Goal: Transaction & Acquisition: Download file/media

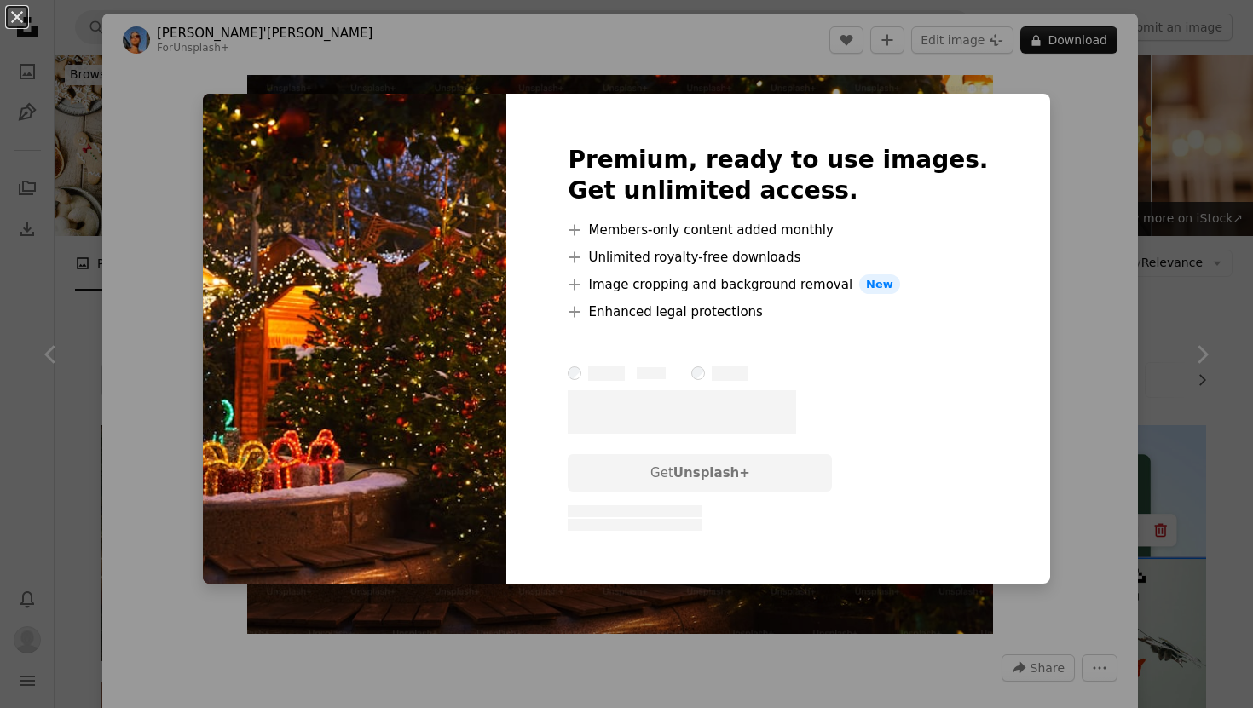
scroll to position [2259, 0]
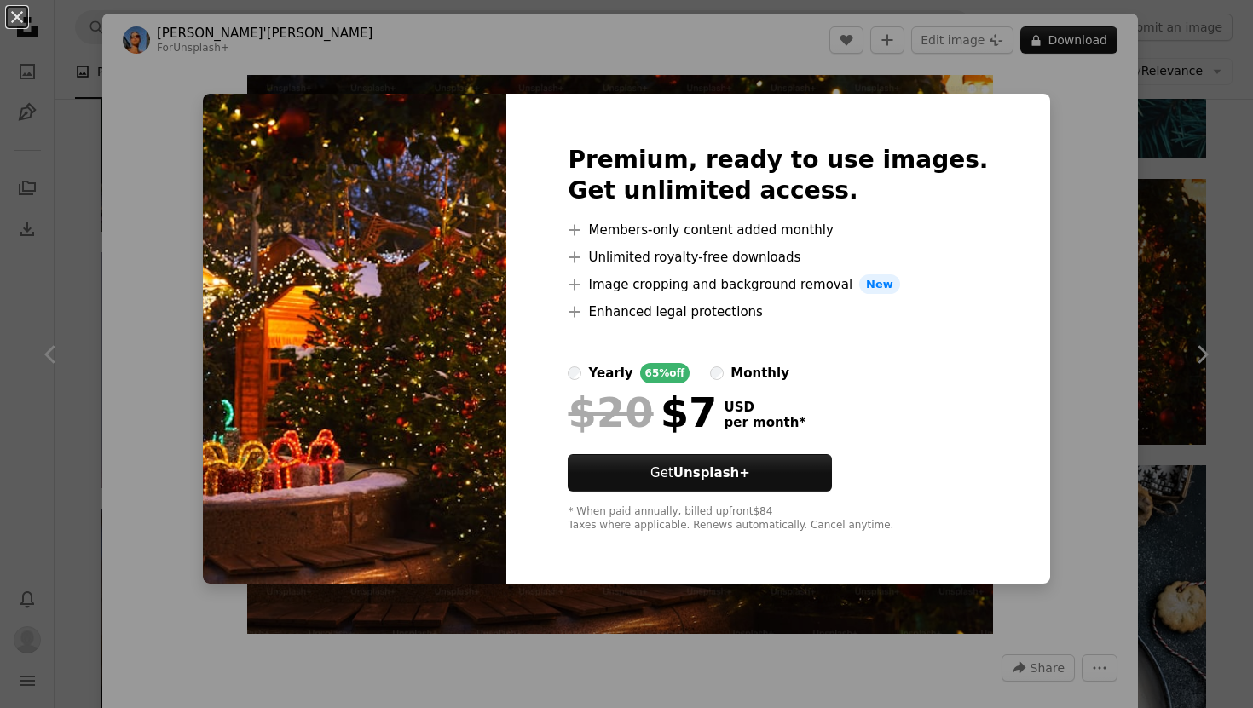
click at [1181, 143] on div "An X shape Premium, ready to use images. Get unlimited access. A plus sign Memb…" at bounding box center [626, 354] width 1253 height 708
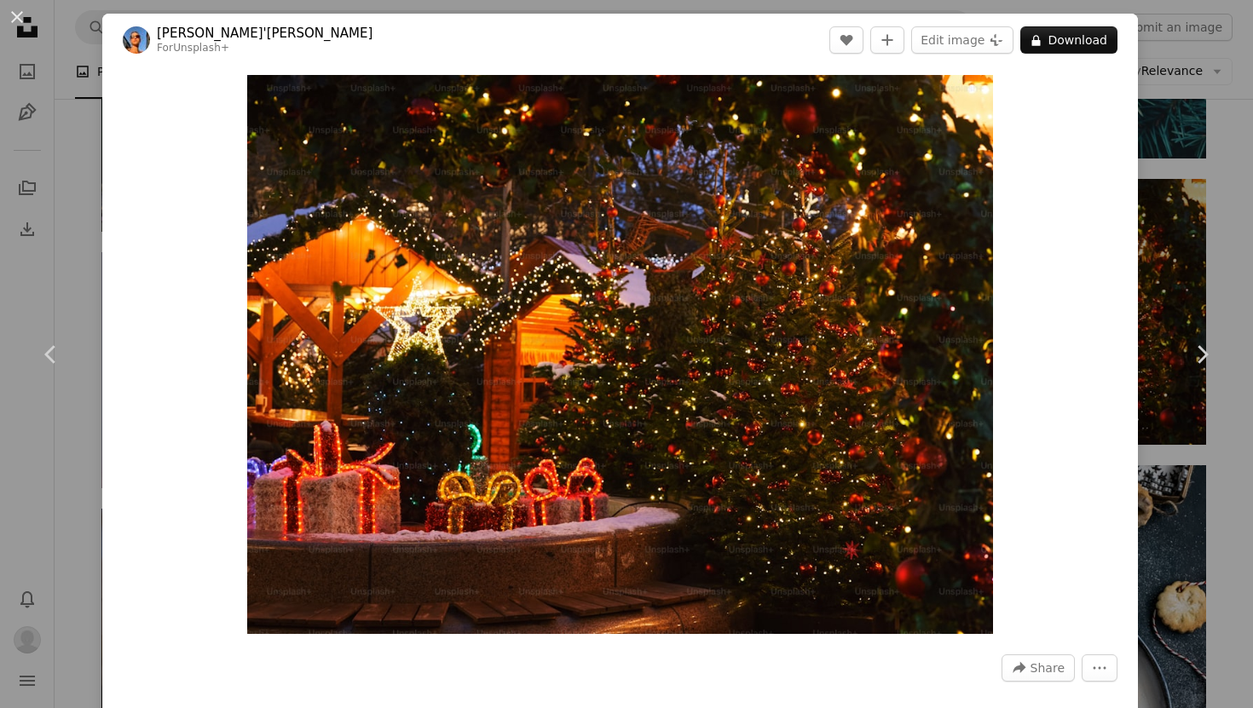
click at [1215, 163] on div "An X shape Chevron left Chevron right [PERSON_NAME]'[PERSON_NAME] For Unsplash+…" at bounding box center [626, 354] width 1253 height 708
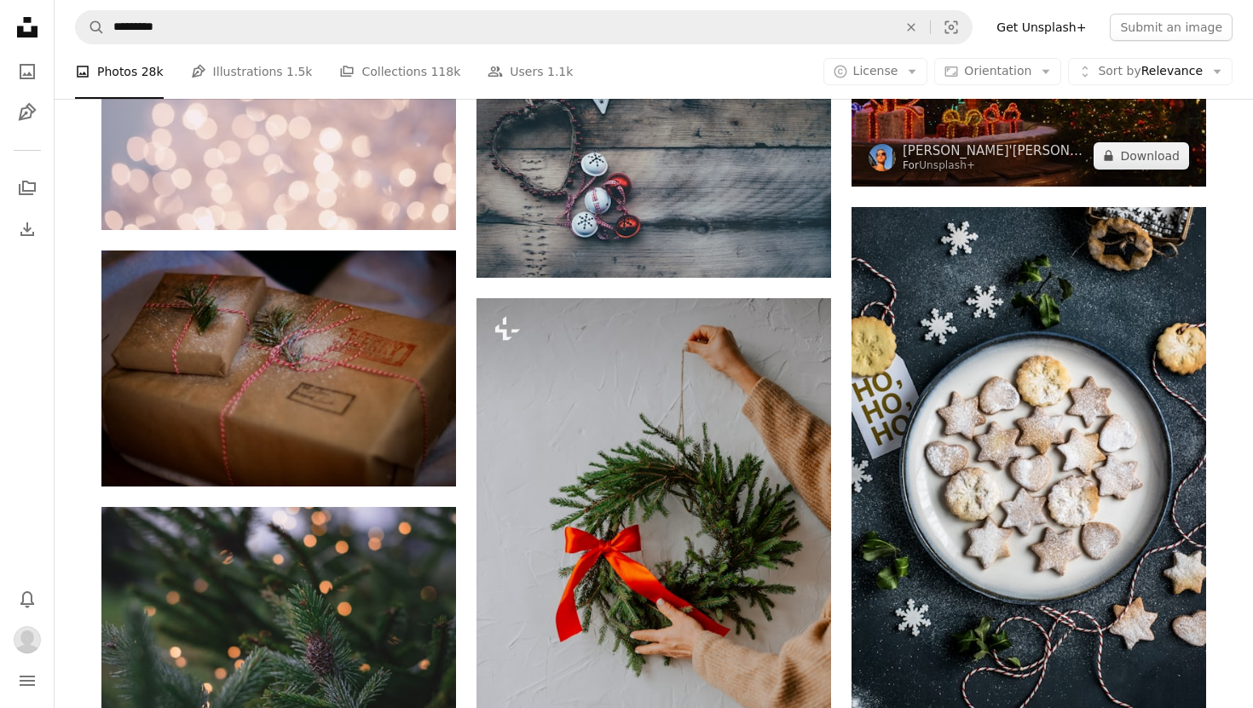
scroll to position [2531, 0]
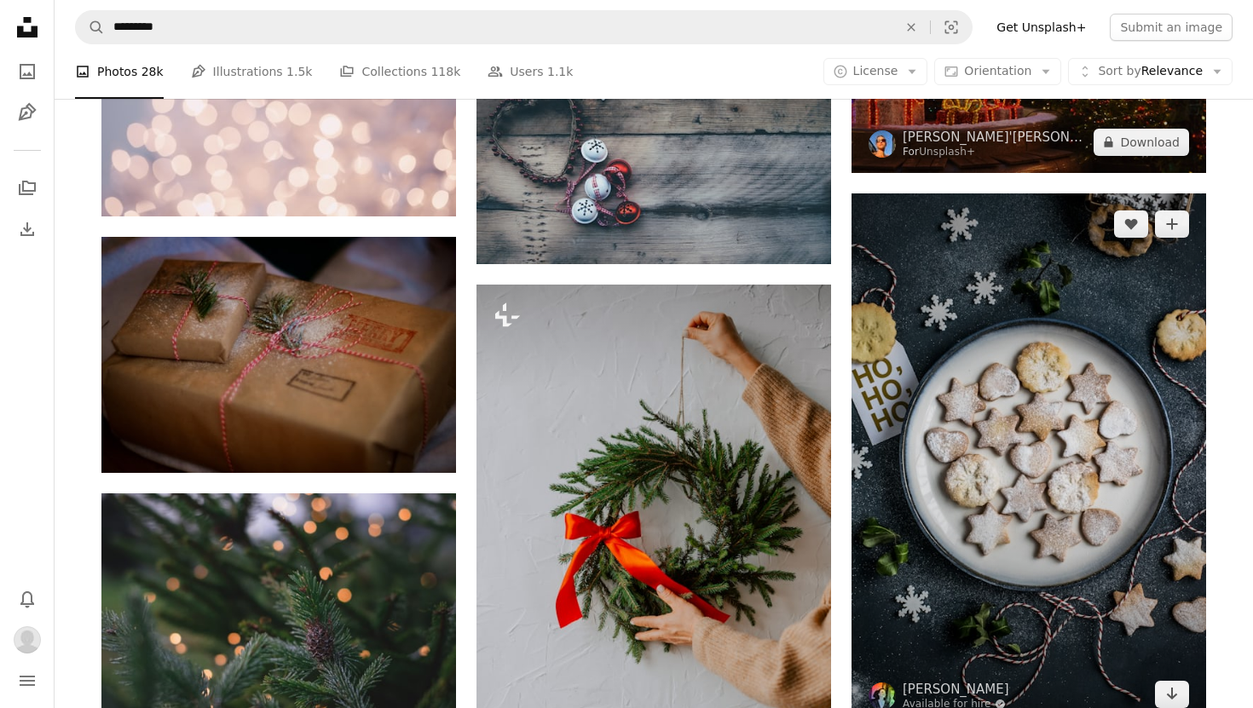
click at [1080, 353] on img at bounding box center [1029, 459] width 355 height 532
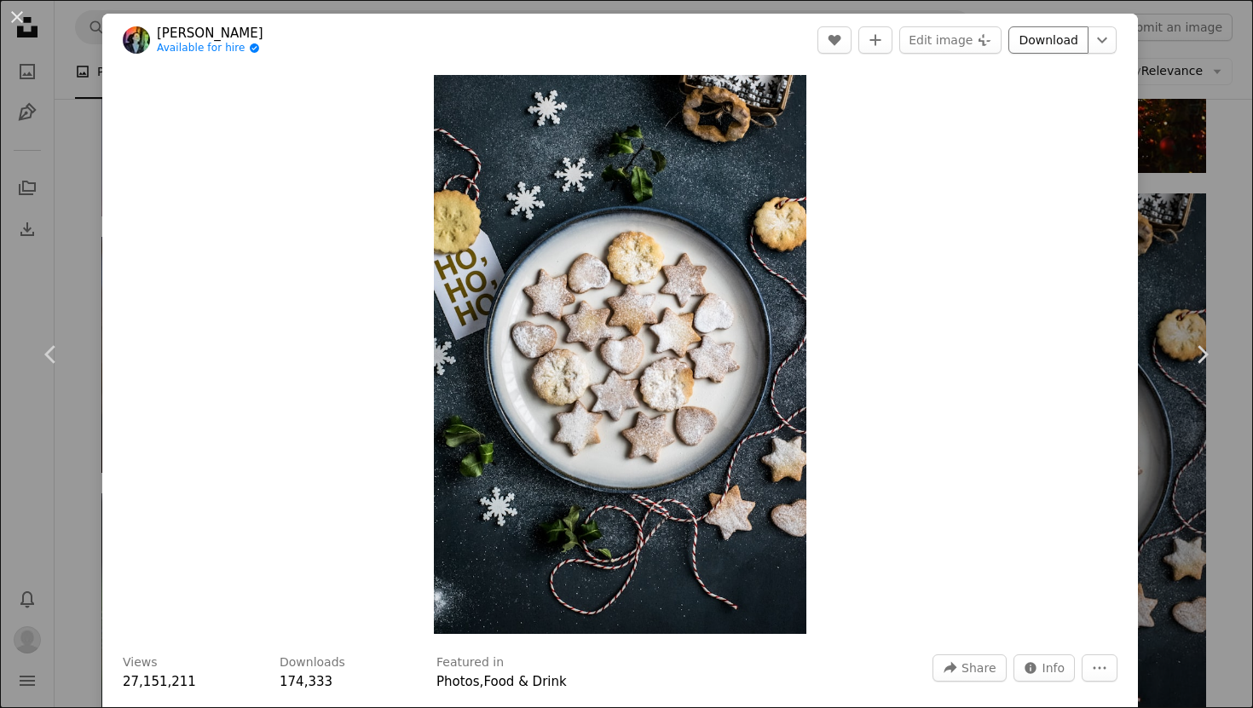
click at [1070, 41] on link "Download" at bounding box center [1048, 39] width 80 height 27
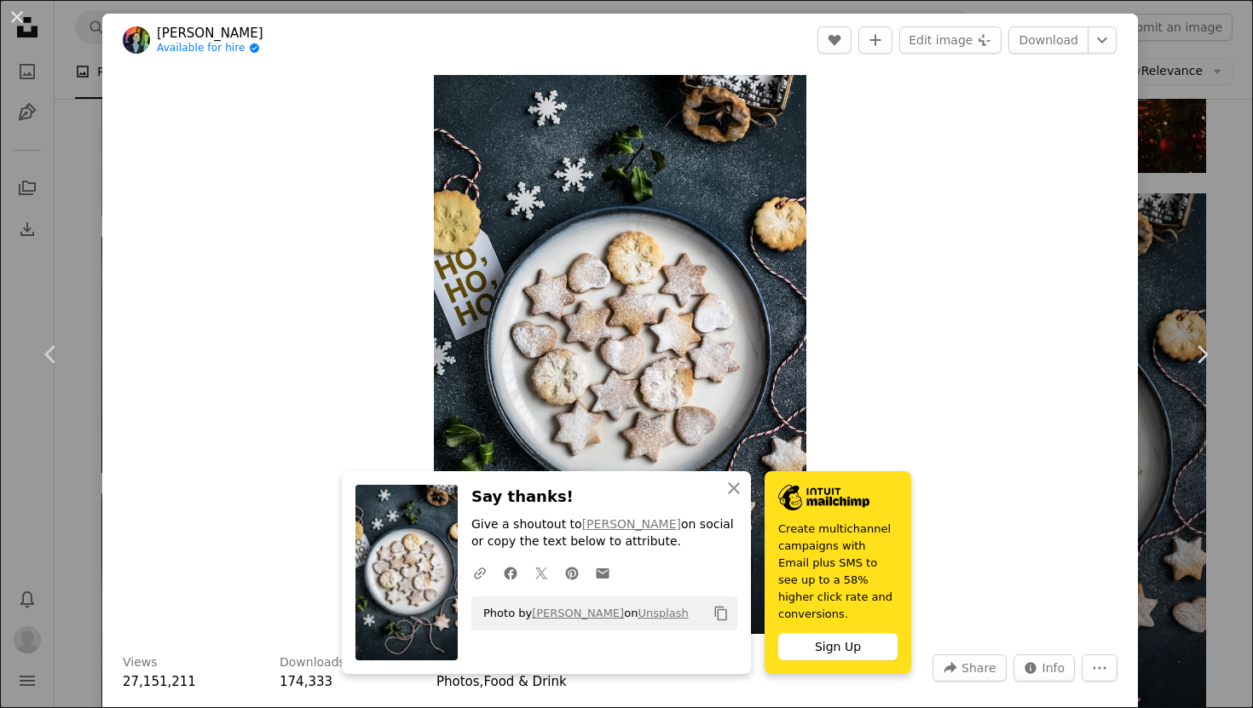
drag, startPoint x: 294, startPoint y: 32, endPoint x: 157, endPoint y: 37, distance: 137.3
click at [157, 37] on header "[PERSON_NAME] Available for hire A checkmark inside of a circle A heart A plus …" at bounding box center [620, 40] width 1036 height 53
copy link "[PERSON_NAME]"
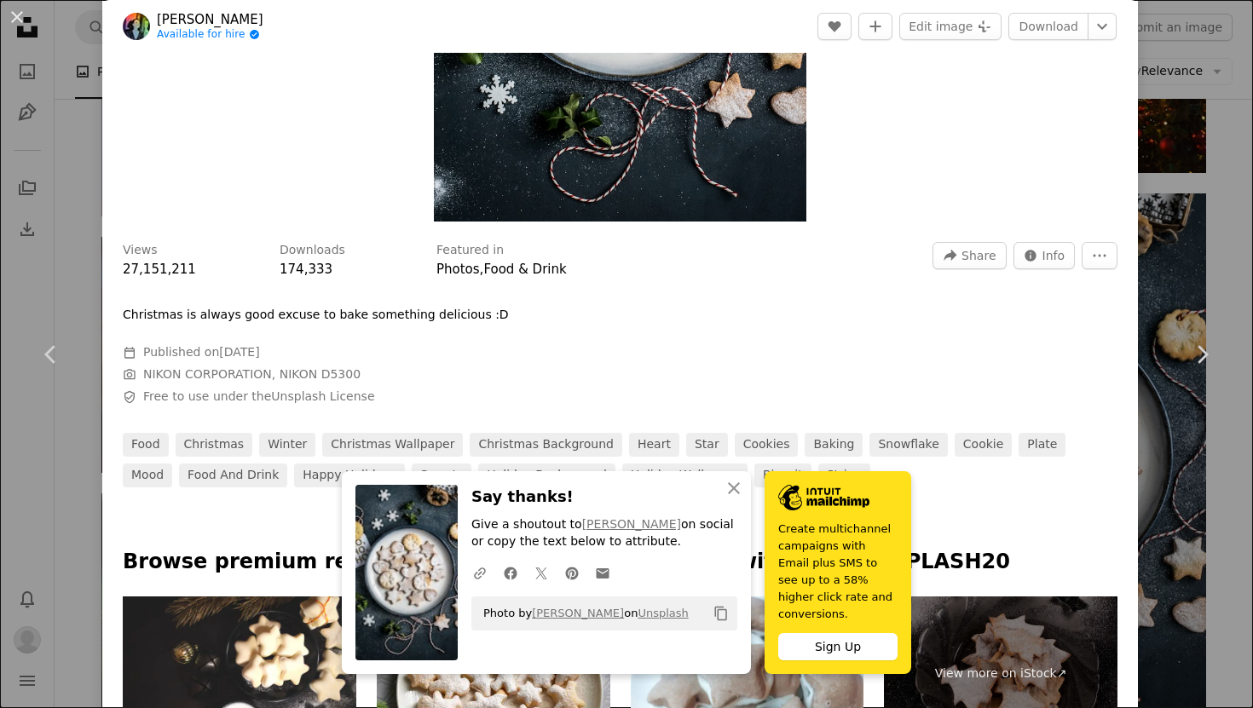
scroll to position [436, 0]
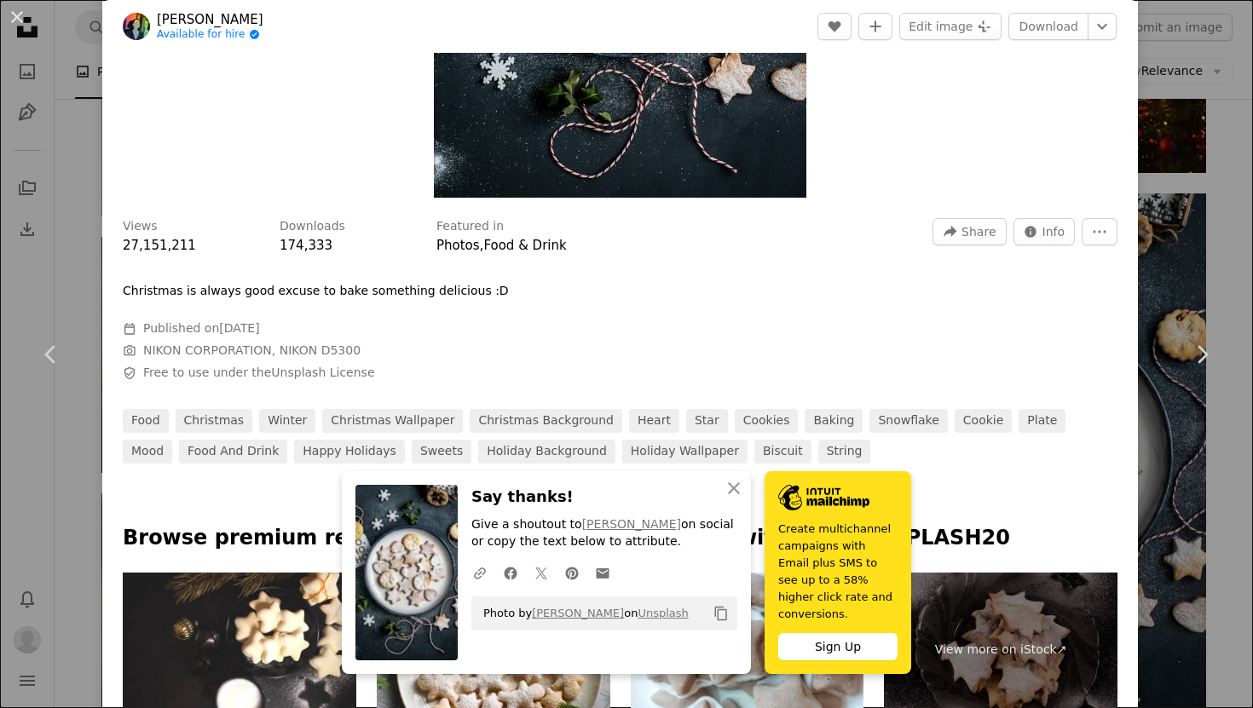
click at [378, 291] on p "Christmas is always good excuse to bake something delicious :D" at bounding box center [316, 291] width 386 height 17
drag, startPoint x: 122, startPoint y: 289, endPoint x: 478, endPoint y: 292, distance: 356.3
click at [478, 292] on div "Views 27,151,211 Downloads 174,333 Featured in Photos , Food & Drink A forward-…" at bounding box center [620, 334] width 1036 height 257
copy p "Christmas is always good excuse to bake something delicious :D"
click at [985, 232] on span "Share" at bounding box center [978, 232] width 34 height 26
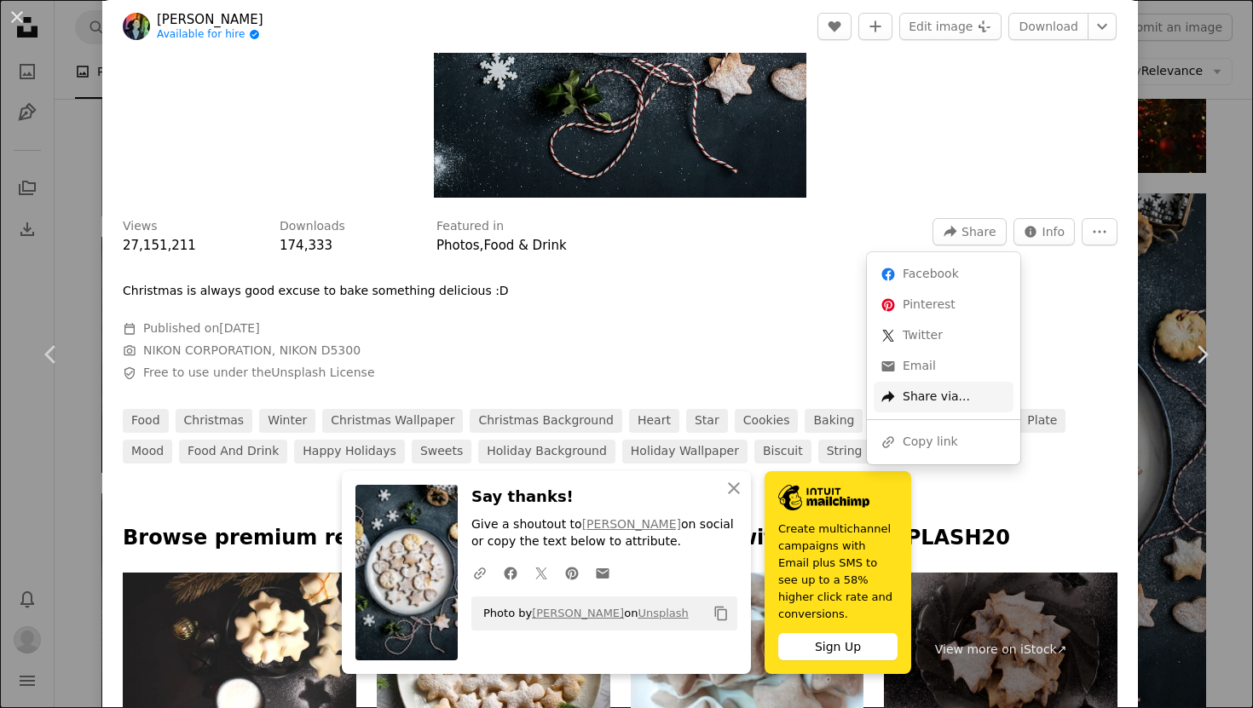
click at [930, 395] on div "A forward-right arrow Share via..." at bounding box center [944, 397] width 140 height 31
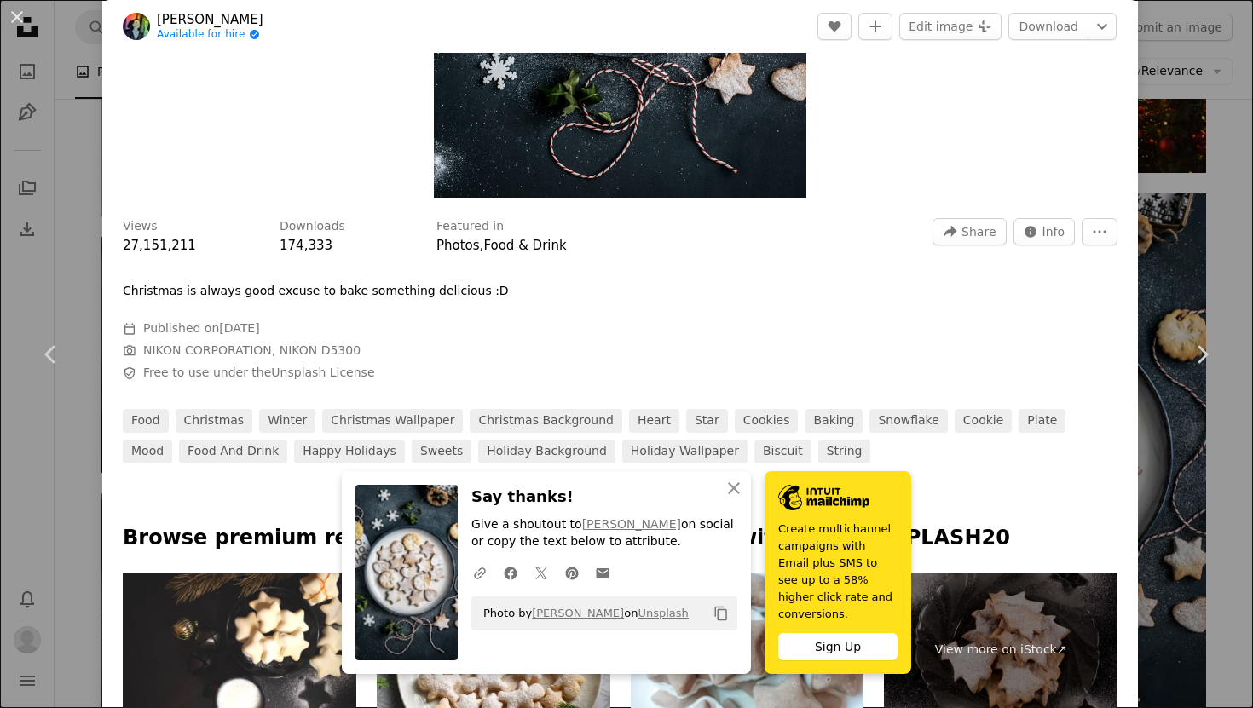
click at [1113, 382] on dialog "An X shape Chevron left Chevron right [PERSON_NAME] Available for hire A checkm…" at bounding box center [626, 354] width 1253 height 708
click at [1065, 222] on span "Info" at bounding box center [1053, 232] width 23 height 26
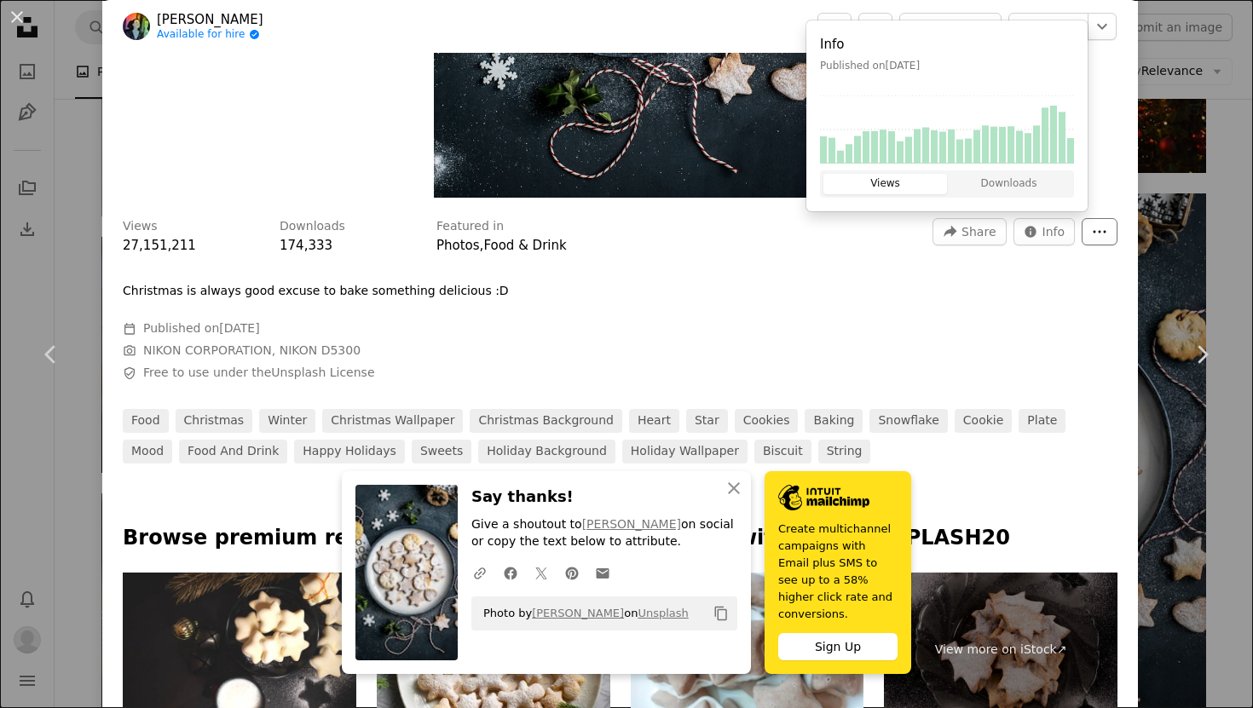
click at [1106, 228] on icon "More Actions" at bounding box center [1099, 231] width 15 height 15
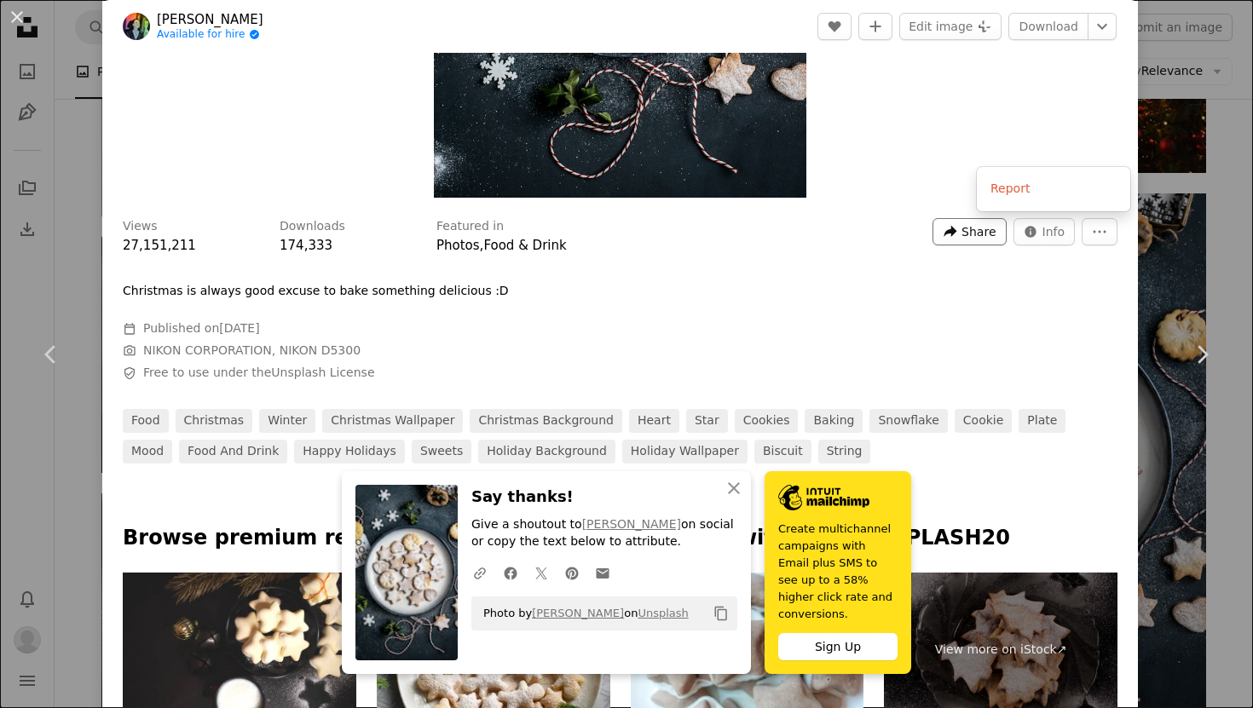
click at [992, 231] on dialog "An X shape Chevron left Chevron right [PERSON_NAME] Available for hire A checkm…" at bounding box center [626, 354] width 1253 height 708
click at [1035, 231] on button "Info icon Info" at bounding box center [1044, 231] width 62 height 27
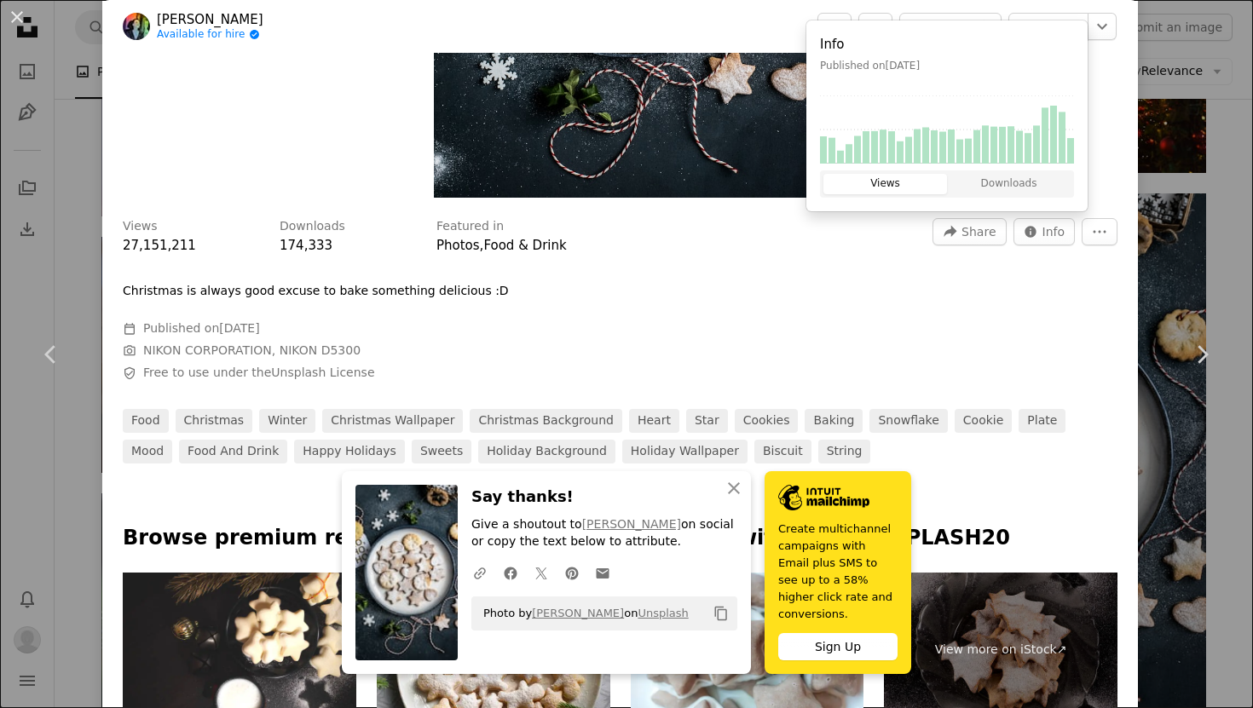
click at [990, 247] on div "Views 27,151,211 Downloads 174,333 Featured in Photos , Food & Drink A forward-…" at bounding box center [620, 237] width 995 height 38
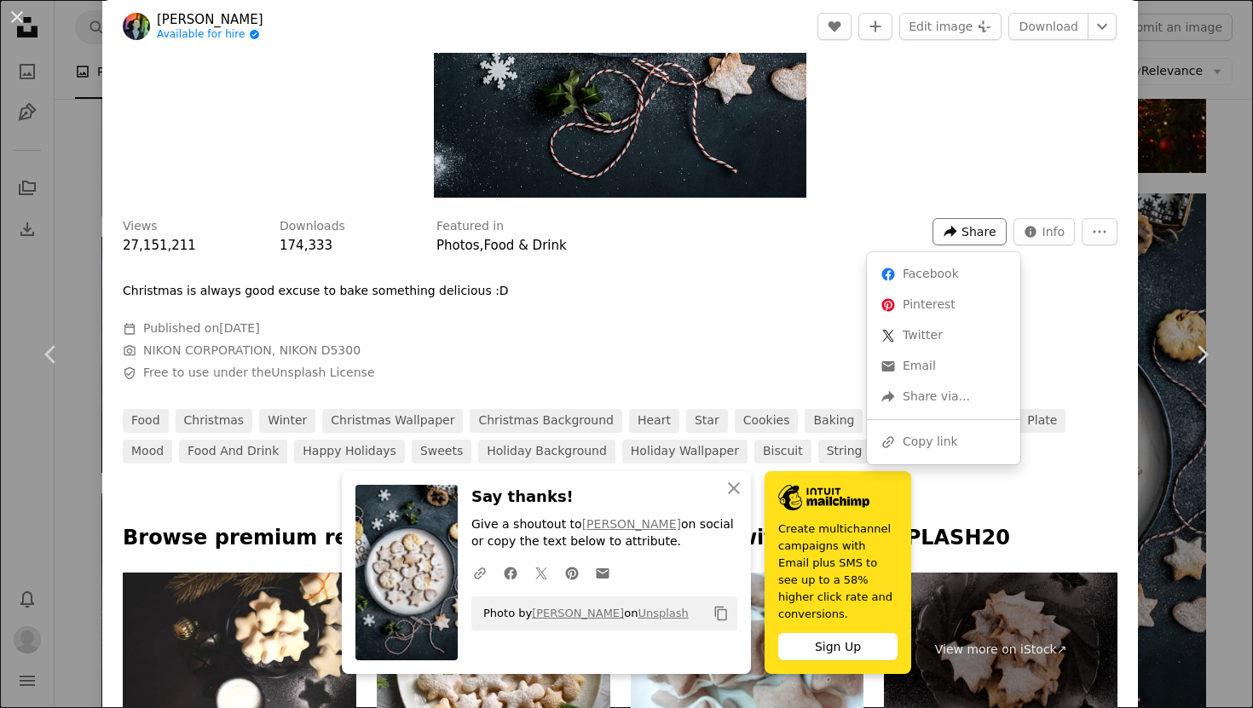
click at [986, 232] on span "Share" at bounding box center [978, 232] width 34 height 26
click at [934, 437] on div "A URL sharing icon (chains) Copy link" at bounding box center [944, 442] width 140 height 31
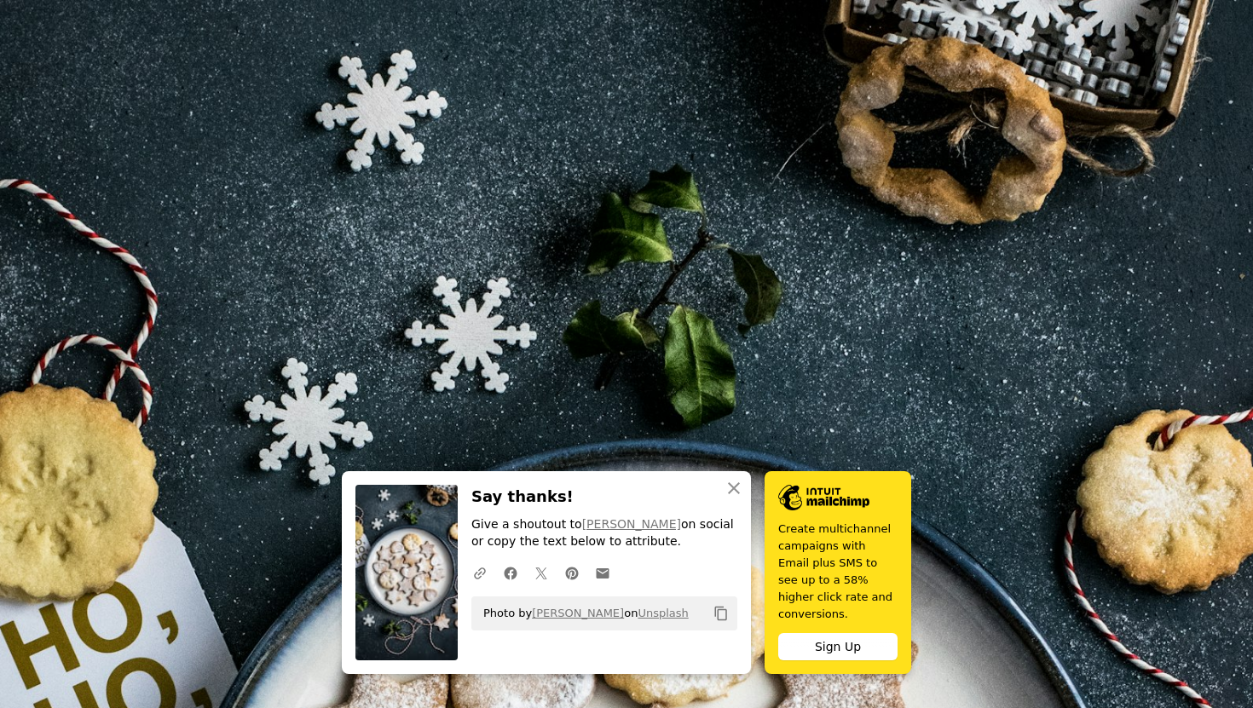
scroll to position [586, 0]
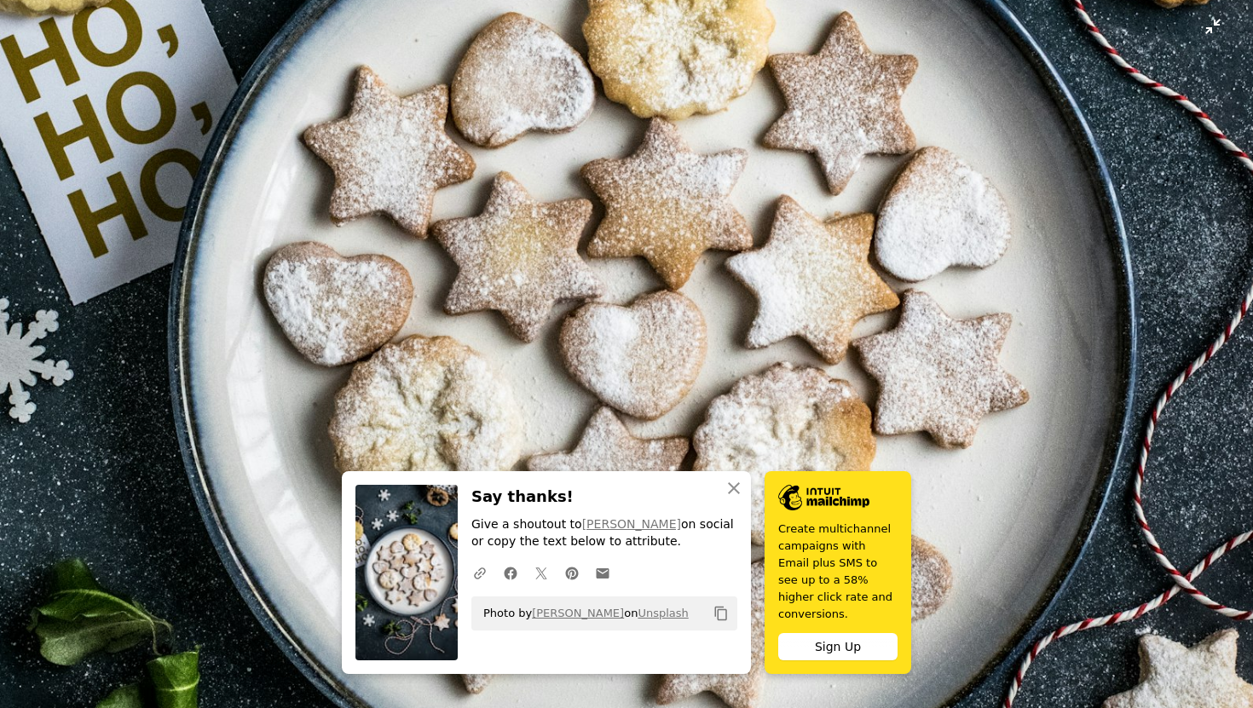
click at [658, 204] on img "Zoom out on this image" at bounding box center [626, 354] width 1255 height 1882
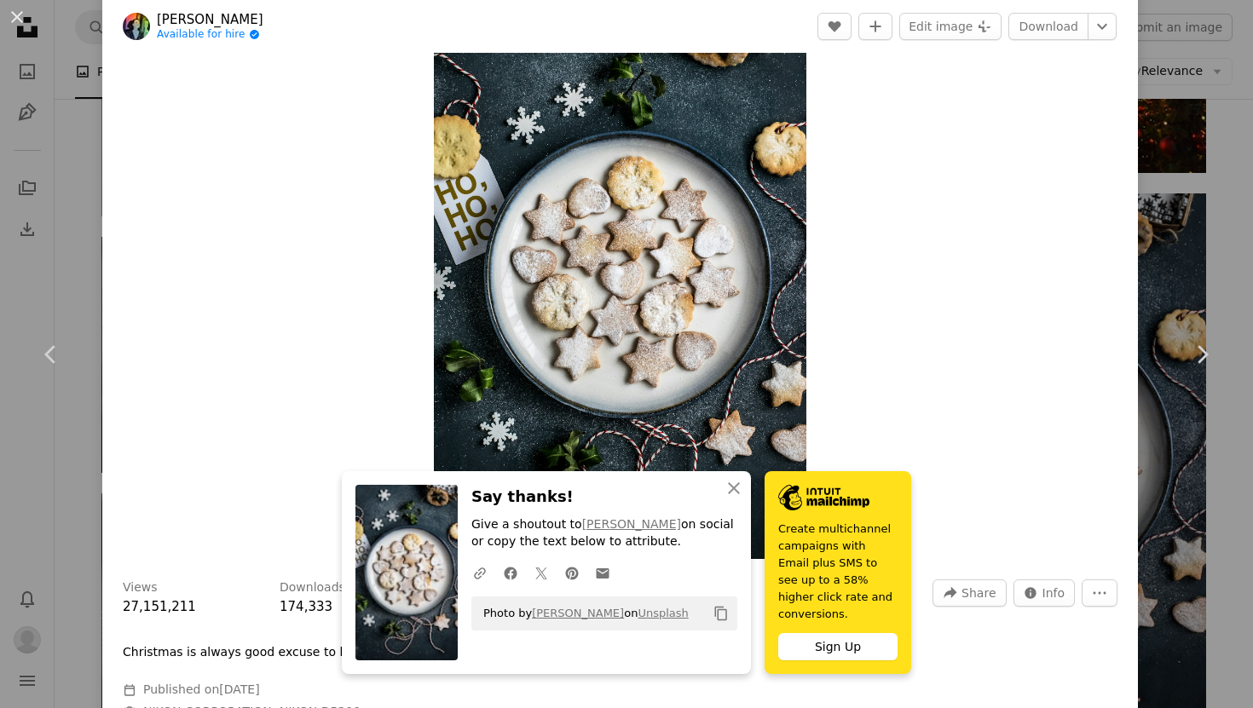
scroll to position [0, 0]
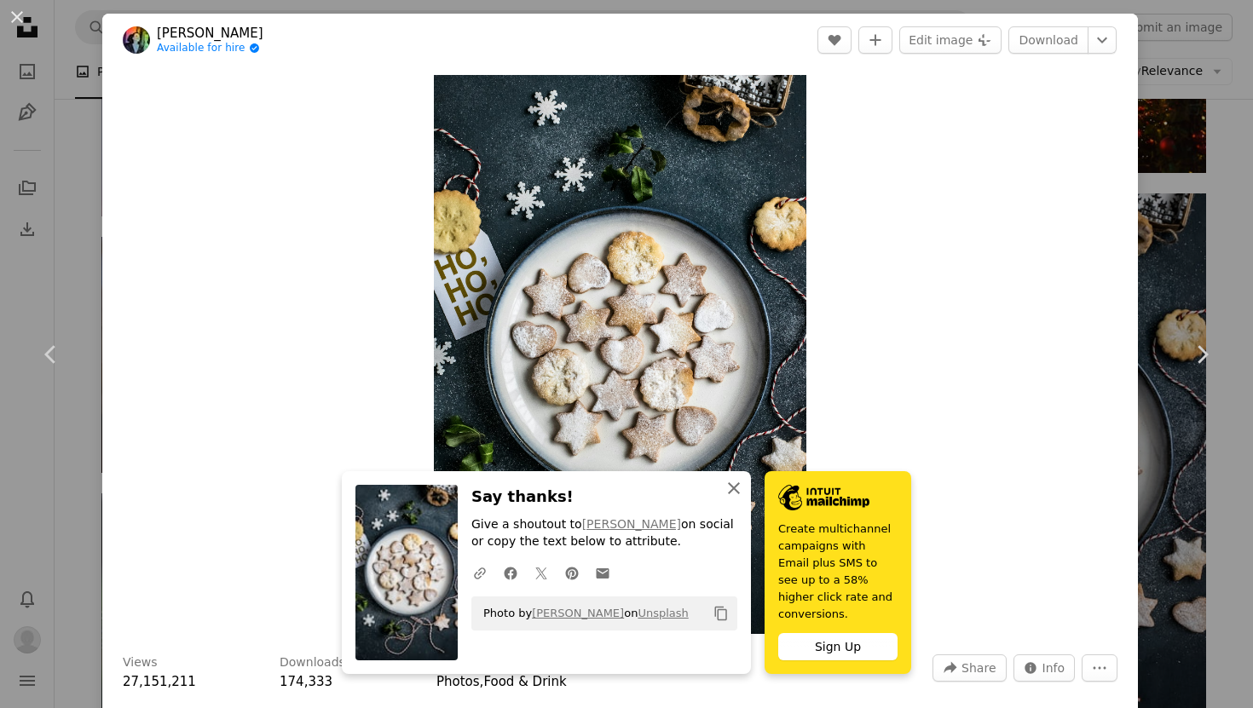
click at [730, 499] on icon "An X shape" at bounding box center [734, 488] width 20 height 20
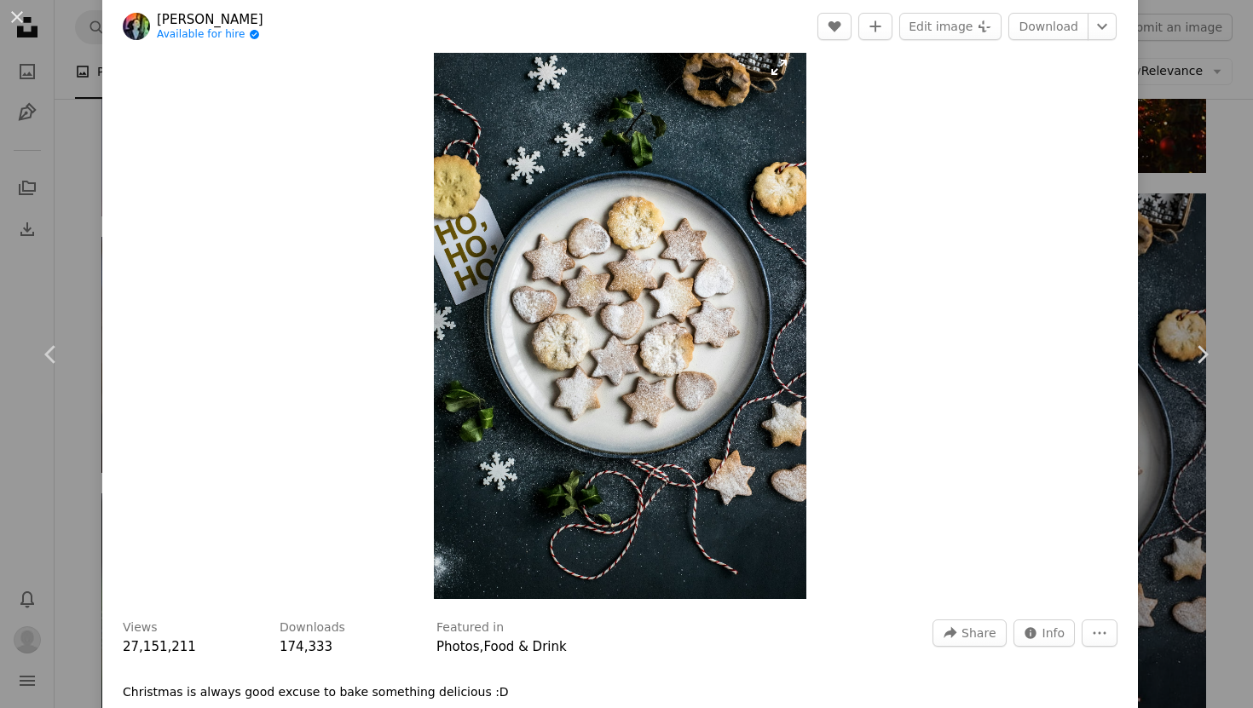
scroll to position [36, 0]
click at [1065, 636] on span "Info" at bounding box center [1053, 633] width 23 height 26
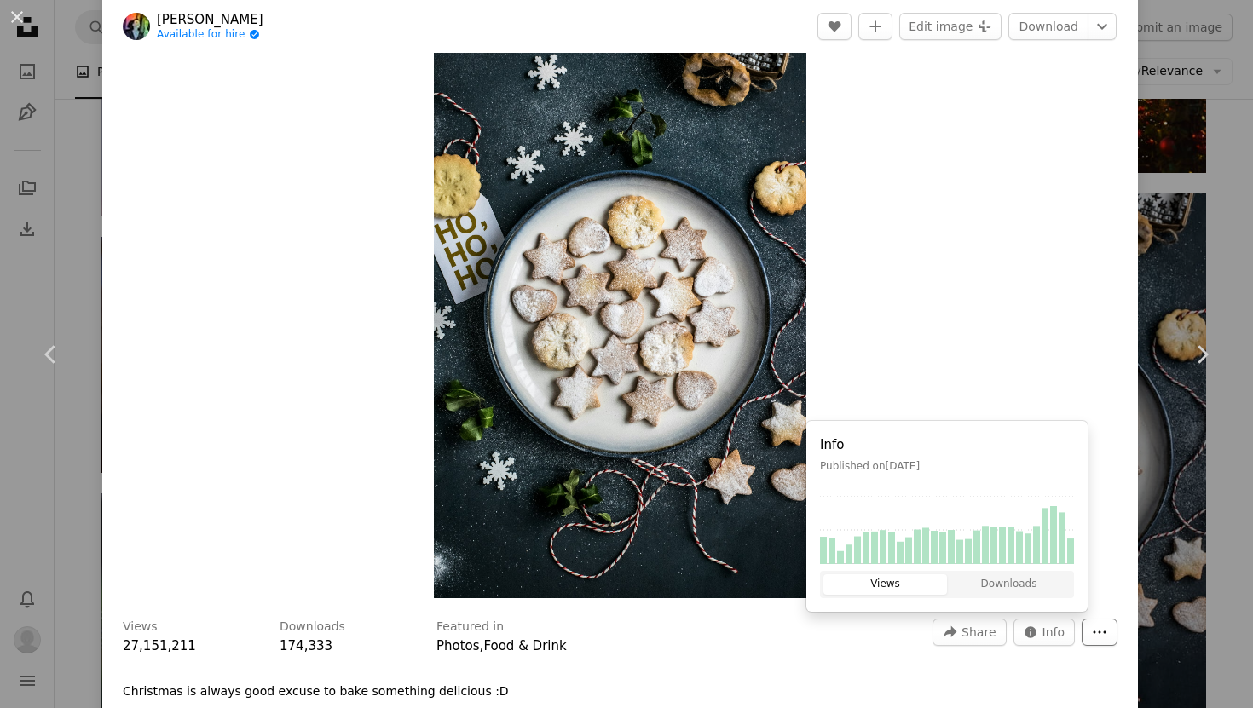
click at [1107, 635] on icon "More Actions" at bounding box center [1099, 632] width 15 height 15
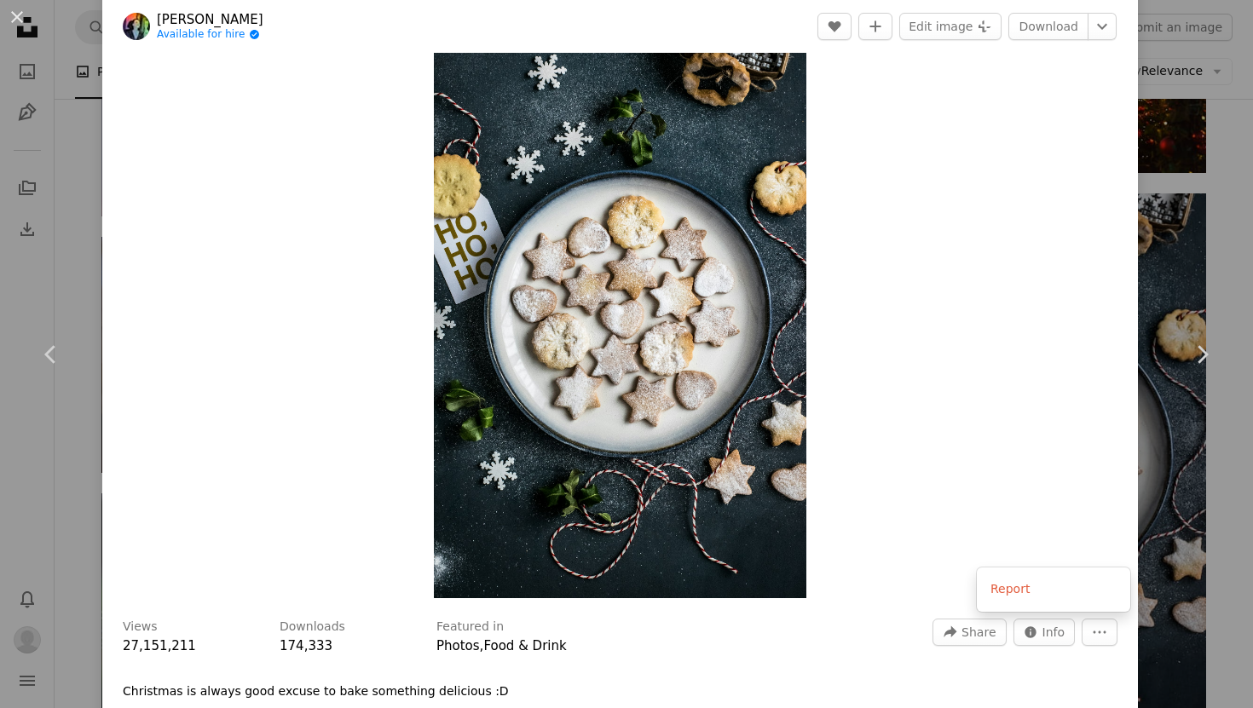
click at [978, 413] on dialog "An X shape Chevron left Chevron right [PERSON_NAME] Available for hire A checkm…" at bounding box center [626, 354] width 1253 height 708
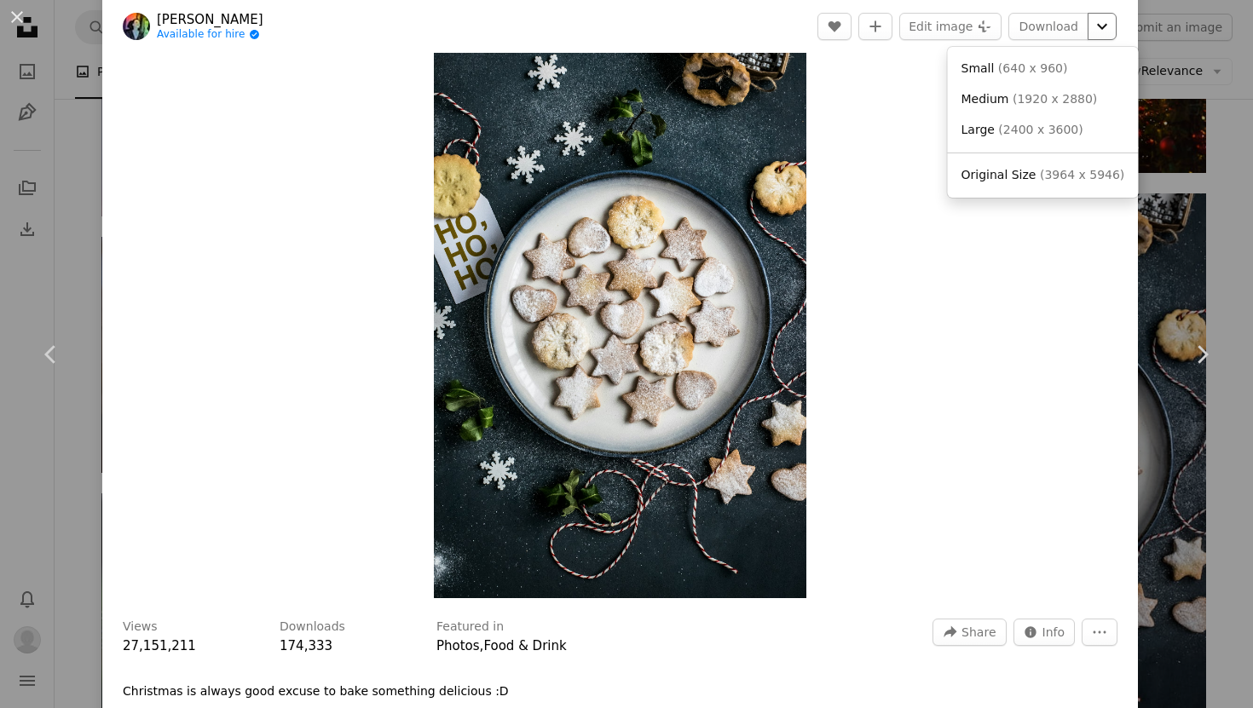
click at [1109, 23] on icon "Chevron down" at bounding box center [1101, 26] width 27 height 20
click at [1005, 170] on span "Original Size" at bounding box center [998, 175] width 75 height 14
